Goal: Information Seeking & Learning: Learn about a topic

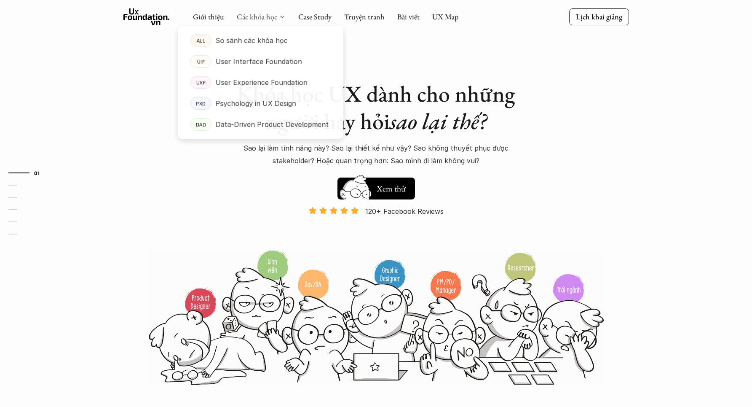
click at [265, 16] on link "Các khóa học" at bounding box center [257, 17] width 40 height 10
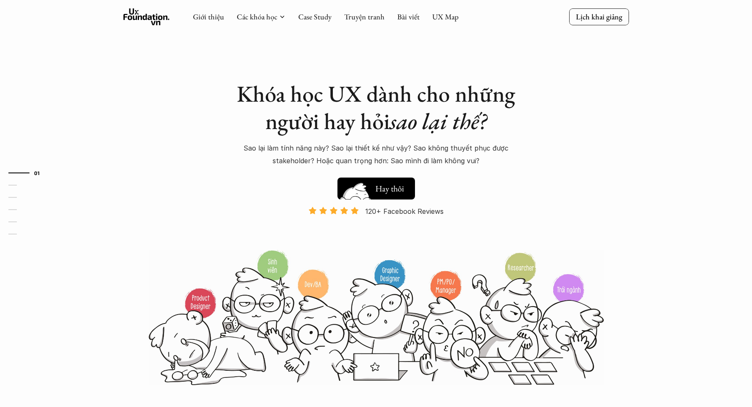
click at [400, 182] on h5 "Hay thôi" at bounding box center [389, 188] width 29 height 12
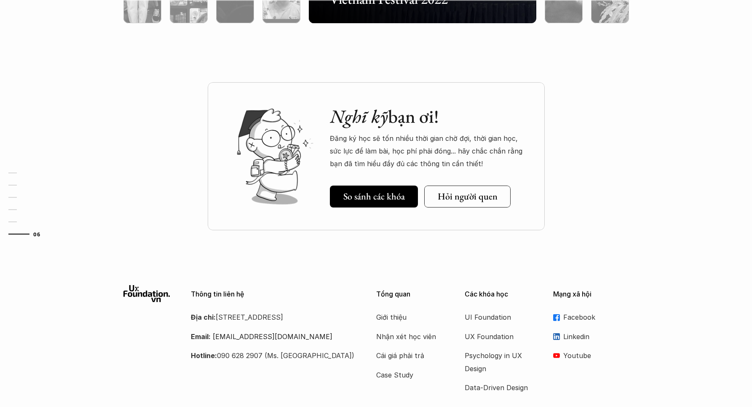
scroll to position [2499, 0]
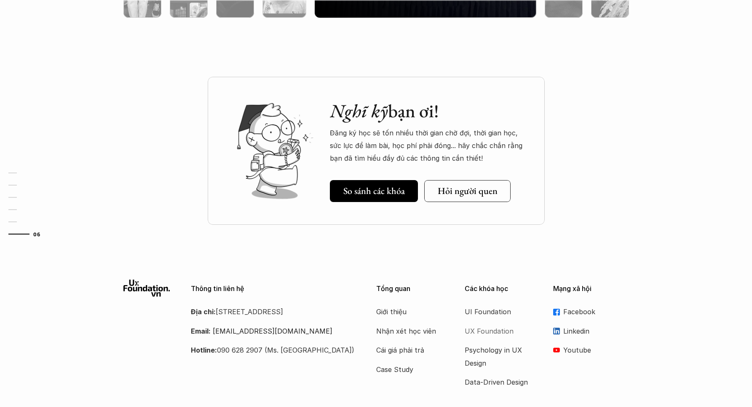
click at [481, 325] on p "UX Foundation" at bounding box center [498, 330] width 67 height 13
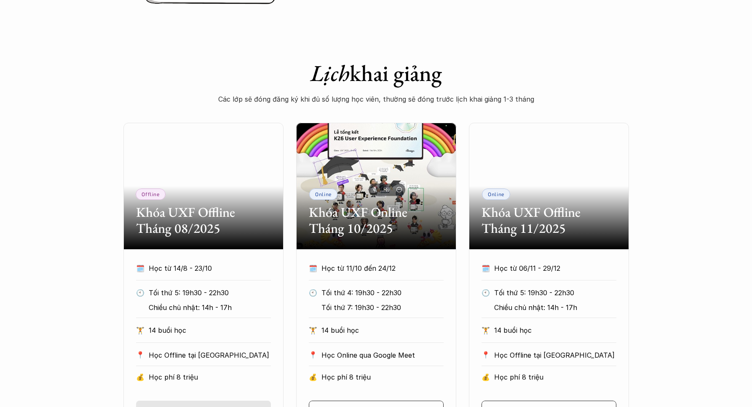
scroll to position [361, 0]
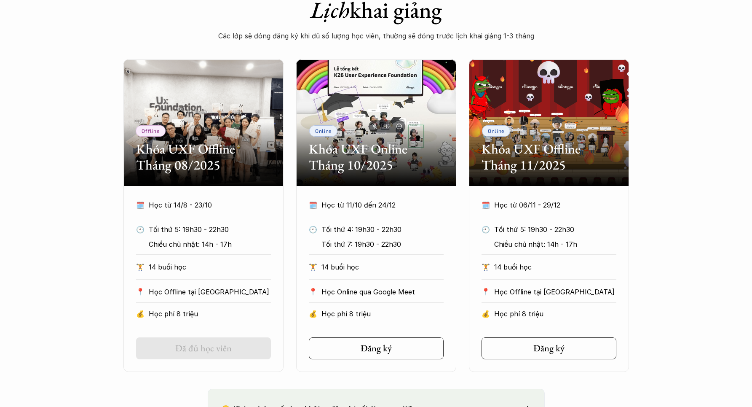
click at [673, 185] on div "Offline Khóa UXF Offline Tháng 08/2025 🗓️ Học từ 14/8 - 23/10 🕙 Tối thứ 5: 19h3…" at bounding box center [376, 215] width 752 height 312
click at [738, 225] on div "Offline Khóa UXF Offline Tháng 08/2025 🗓️ Học từ 14/8 - 23/10 🕙 Tối thứ 5: 19h3…" at bounding box center [376, 215] width 752 height 312
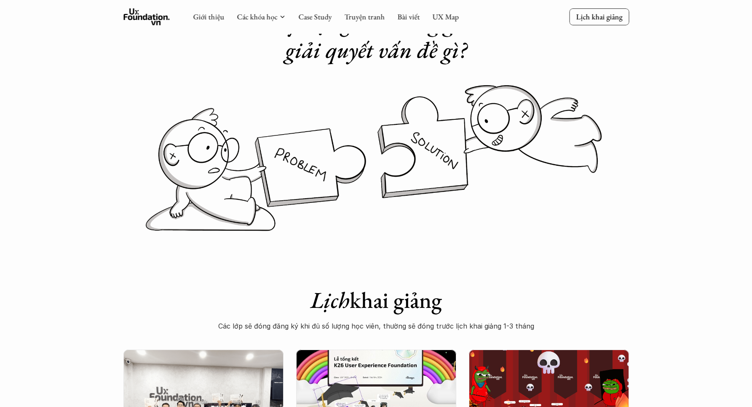
scroll to position [0, 0]
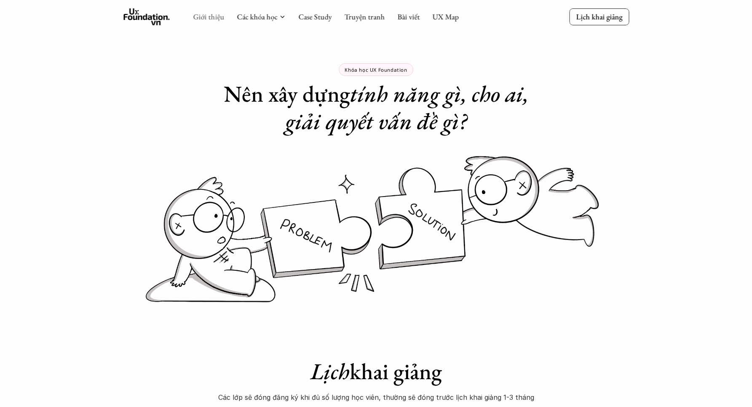
click at [209, 15] on link "Giới thiệu" at bounding box center [208, 17] width 31 height 10
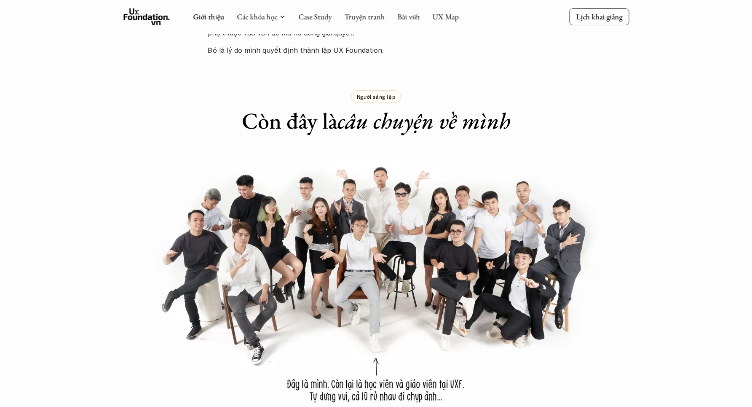
scroll to position [547, 0]
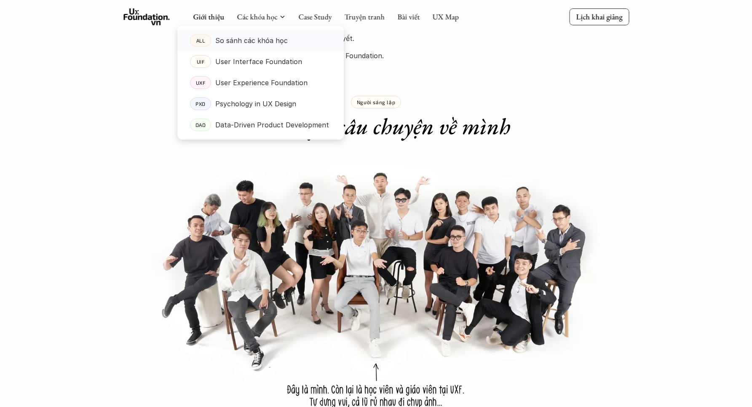
click at [273, 40] on p "So sánh các khóa học" at bounding box center [251, 40] width 72 height 13
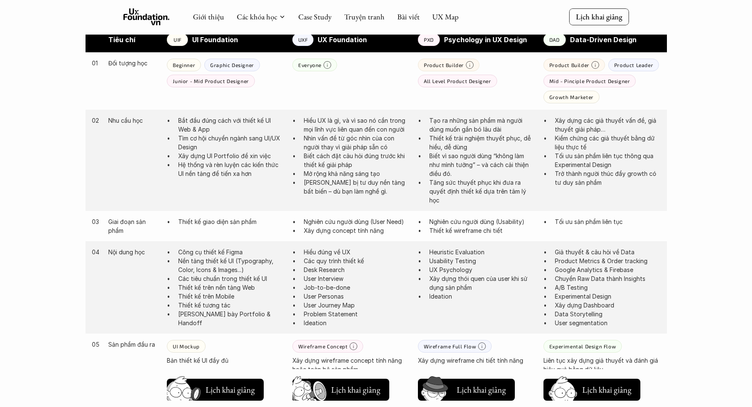
scroll to position [451, 0]
